Goal: Task Accomplishment & Management: Manage account settings

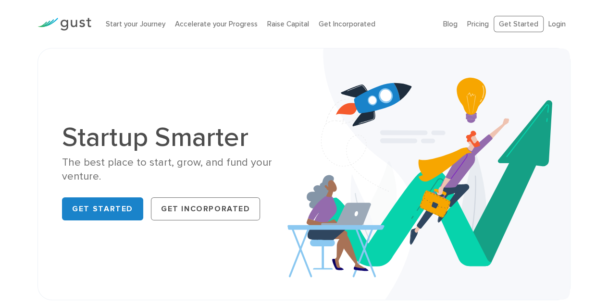
click at [553, 28] on li "Login" at bounding box center [557, 24] width 17 height 11
click at [558, 24] on link "Login" at bounding box center [557, 24] width 17 height 9
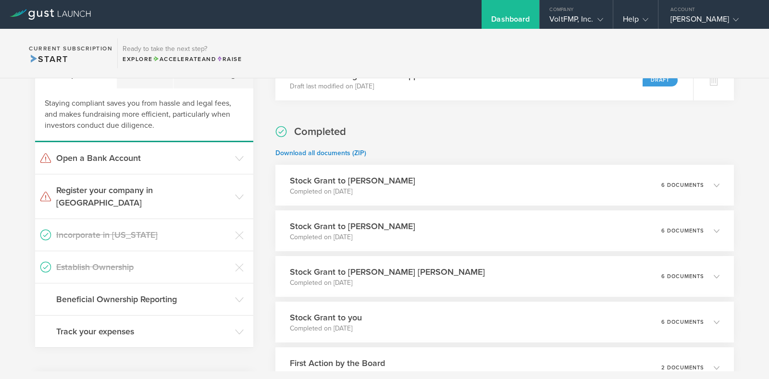
scroll to position [207, 0]
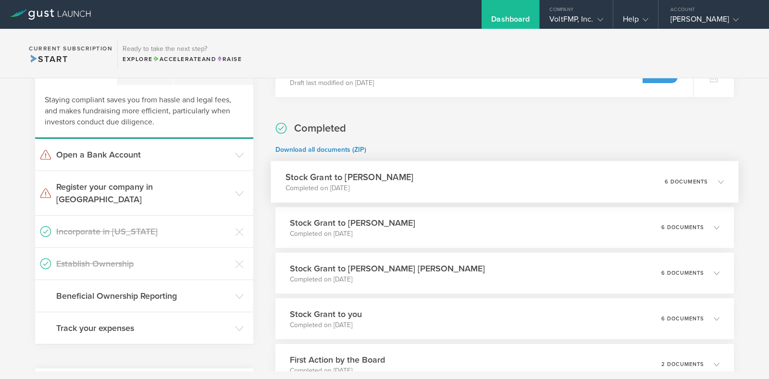
click at [715, 186] on div "Stock Grant to [PERSON_NAME] Completed on [DATE] 6 documents" at bounding box center [505, 182] width 468 height 42
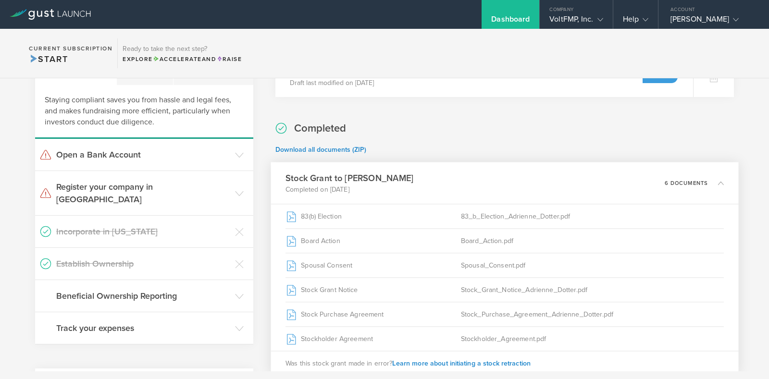
click at [715, 186] on div "Stock Grant to [PERSON_NAME] Completed on [DATE] 6 documents" at bounding box center [505, 184] width 468 height 42
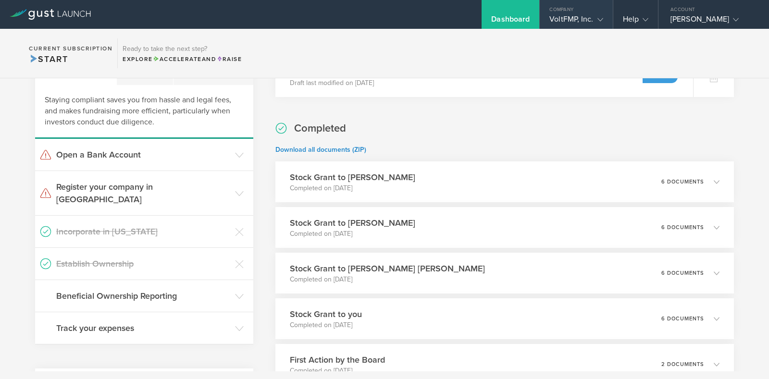
click at [580, 24] on div "VoltFMP, Inc." at bounding box center [576, 21] width 53 height 14
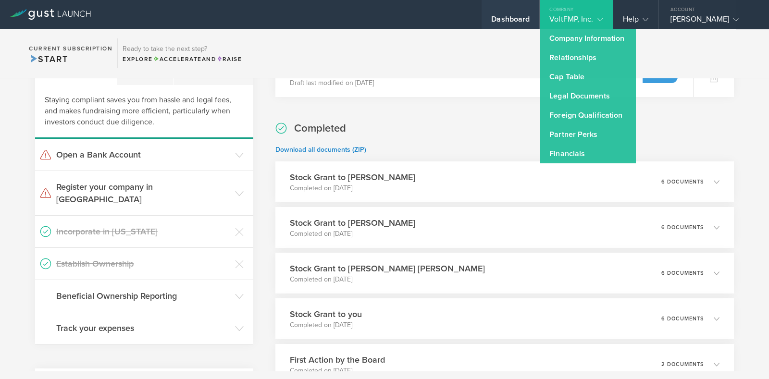
click at [512, 21] on div "Dashboard" at bounding box center [510, 21] width 38 height 14
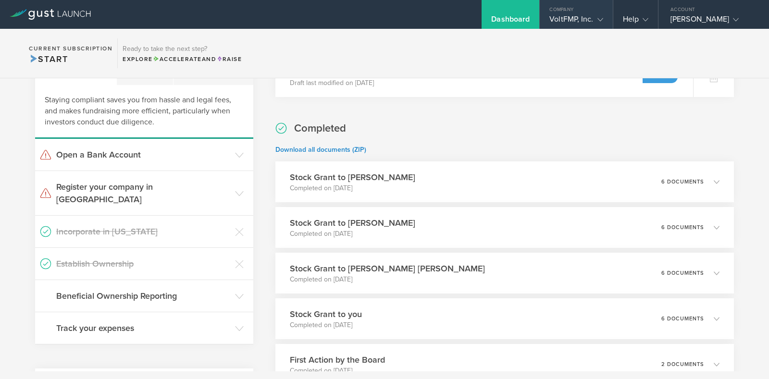
click at [565, 15] on div "VoltFMP, Inc." at bounding box center [576, 21] width 53 height 14
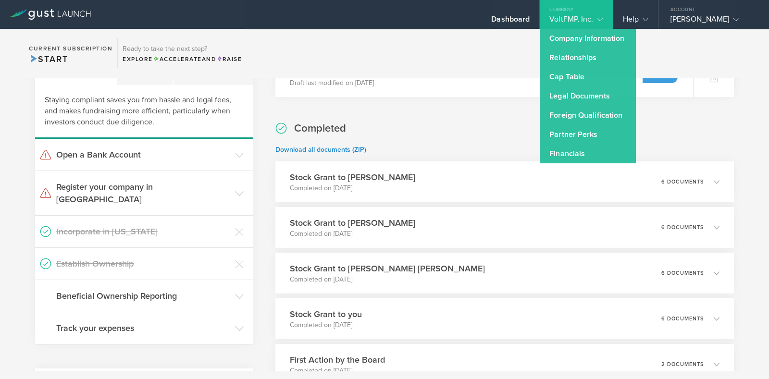
click at [468, 73] on section "Current Subscription Start Ready to take the next step? Explore Accelerate and …" at bounding box center [384, 54] width 769 height 50
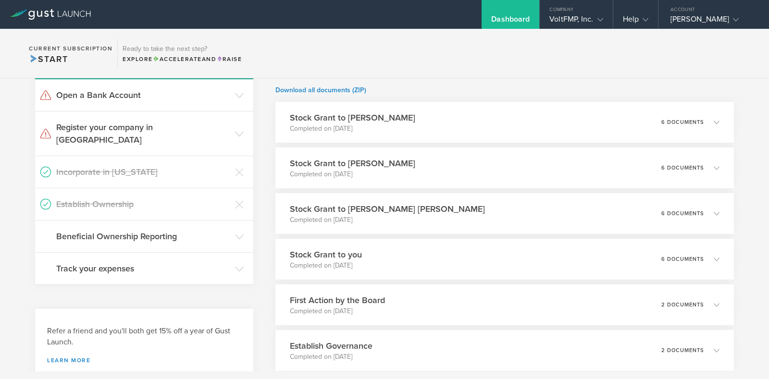
scroll to position [248, 0]
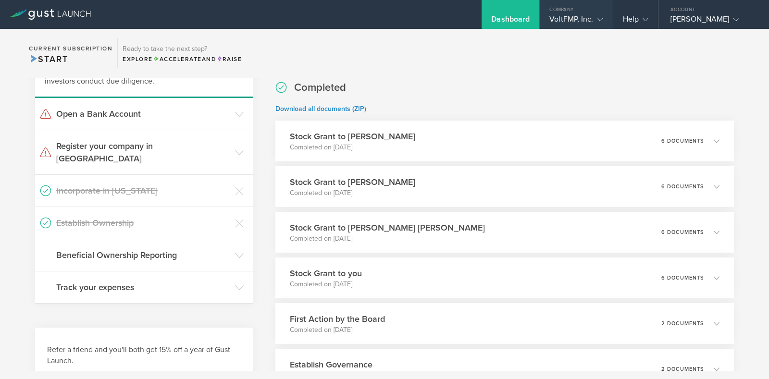
click at [584, 20] on div "VoltFMP, Inc." at bounding box center [576, 21] width 53 height 14
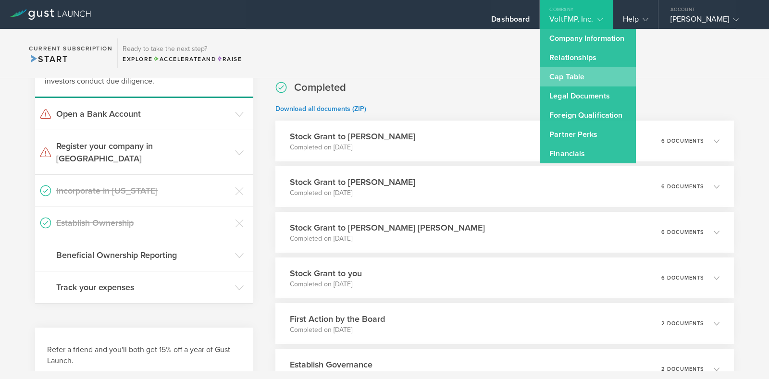
click at [582, 80] on link "Cap Table" at bounding box center [588, 76] width 96 height 19
